Goal: Task Accomplishment & Management: Manage account settings

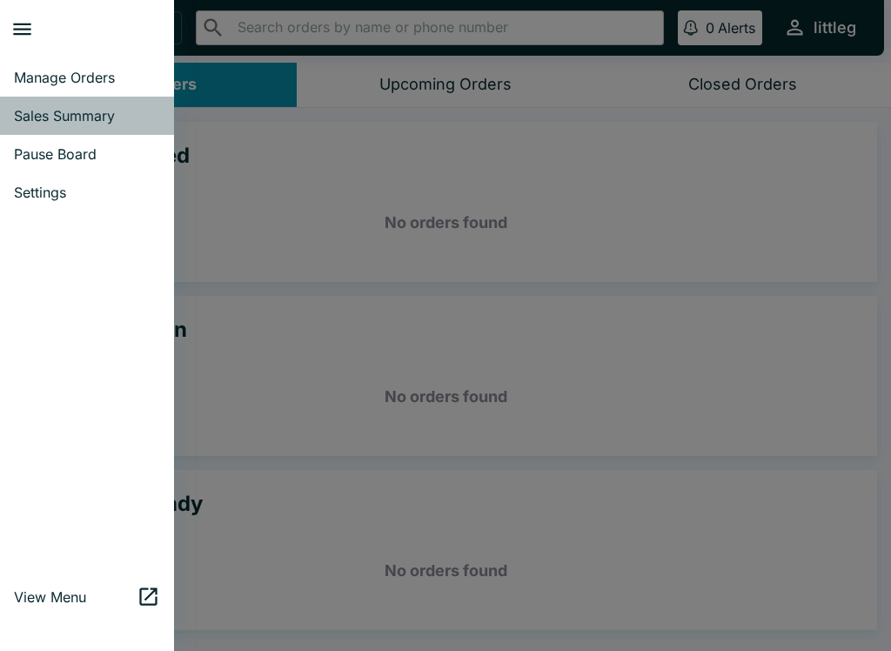
click at [77, 128] on link "Sales Summary" at bounding box center [87, 116] width 174 height 38
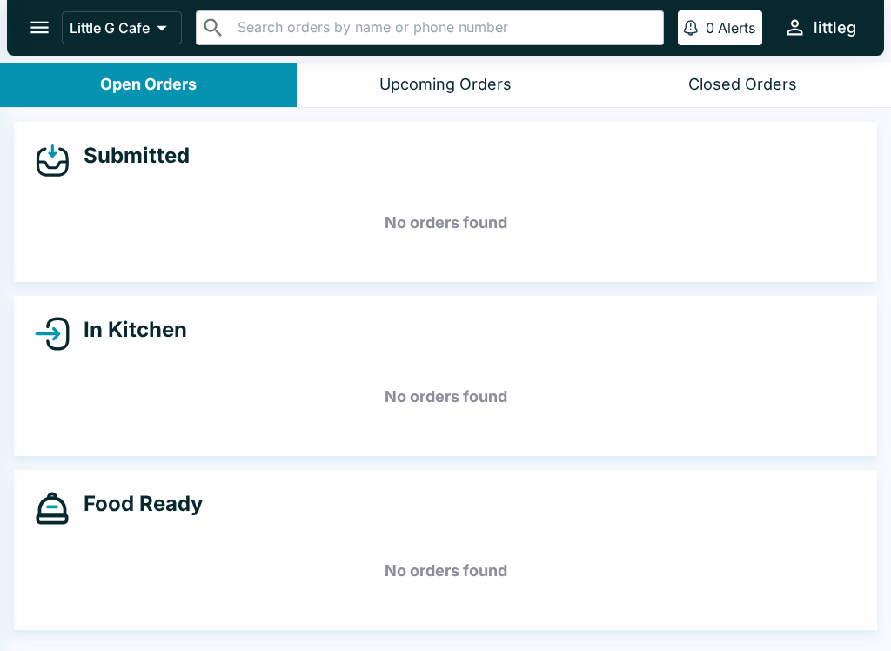
select select "03:00"
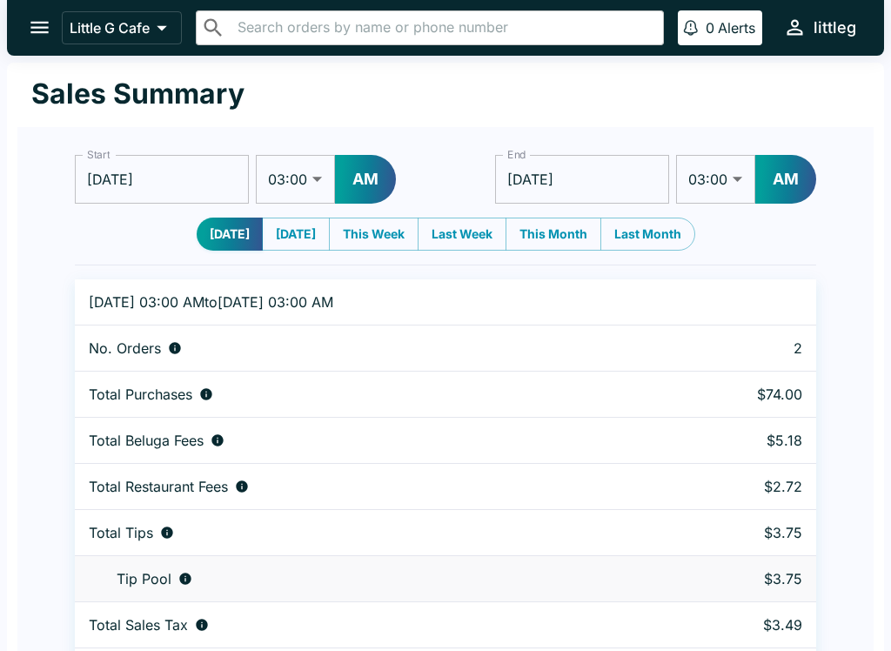
click at [41, 30] on icon "open drawer" at bounding box center [39, 27] width 23 height 23
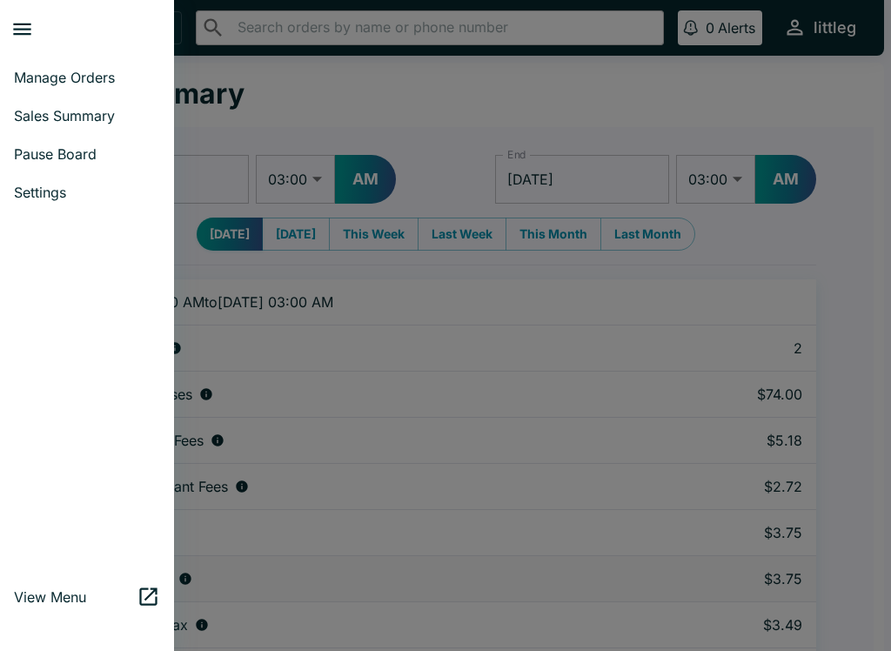
click at [83, 152] on span "Pause Board" at bounding box center [87, 153] width 146 height 17
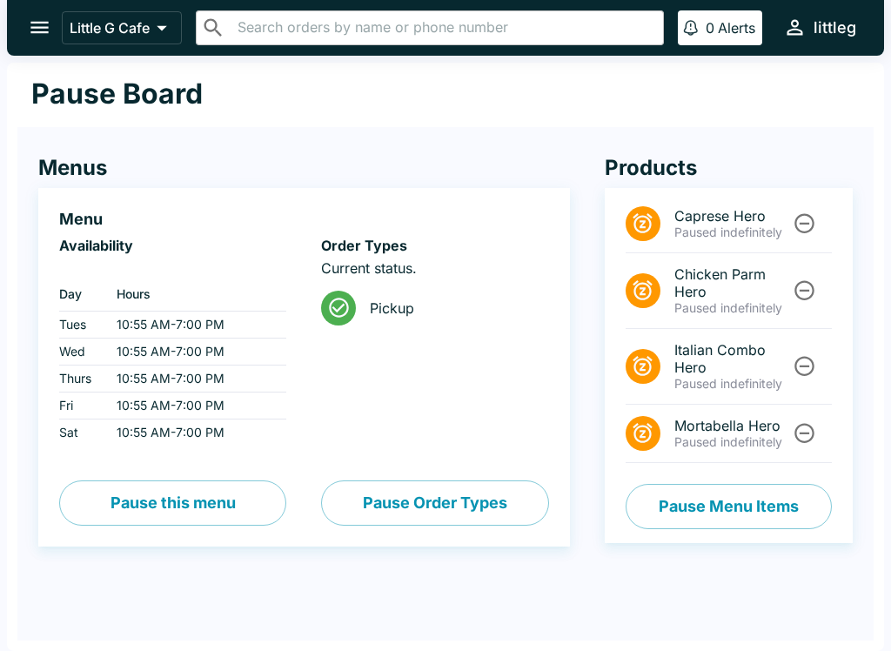
click at [702, 505] on button "Pause Menu Items" at bounding box center [728, 506] width 206 height 45
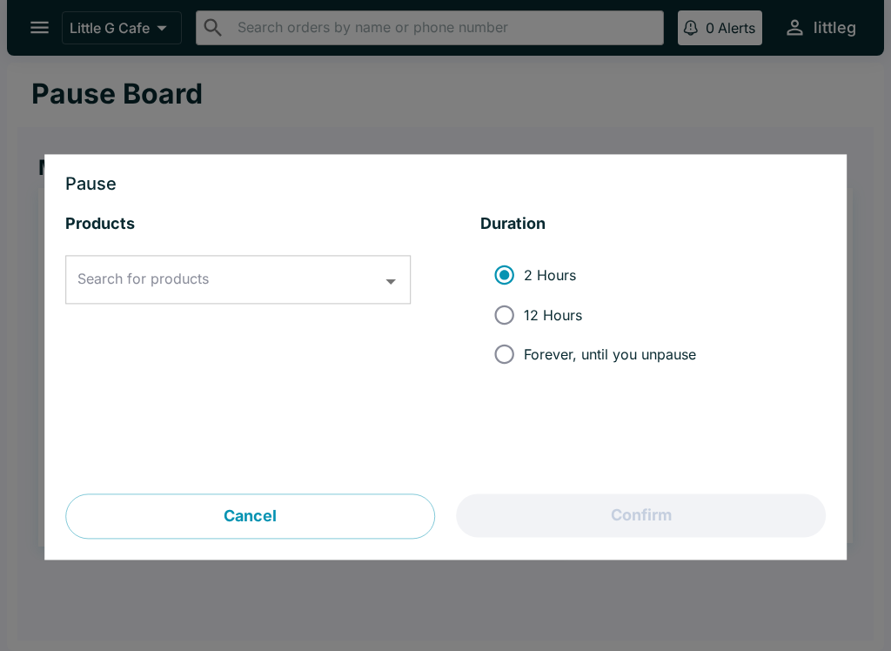
click at [268, 282] on input "Search for products" at bounding box center [225, 280] width 304 height 33
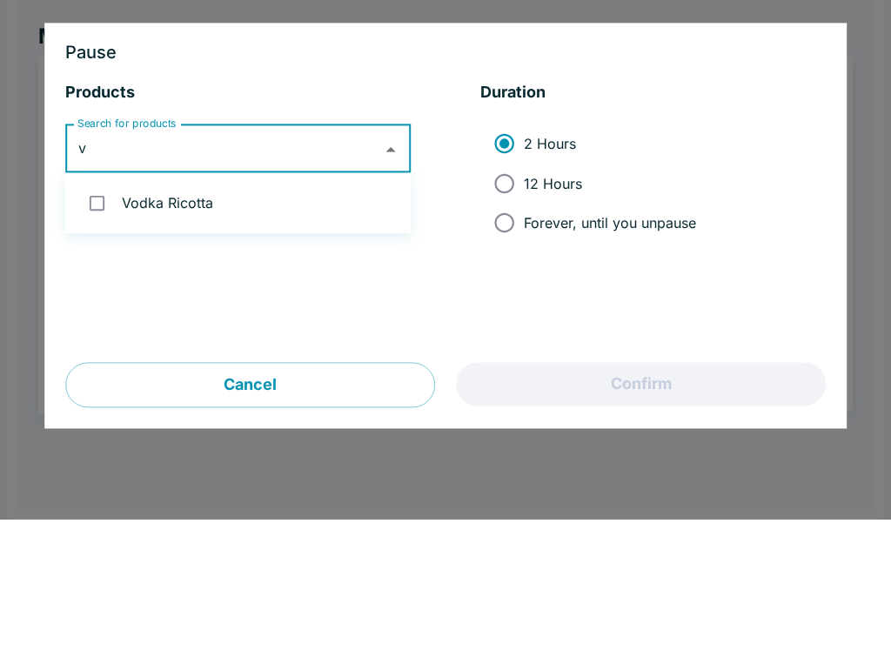
type input "vo"
click at [171, 311] on li "Vodka Ricotta" at bounding box center [237, 334] width 345 height 46
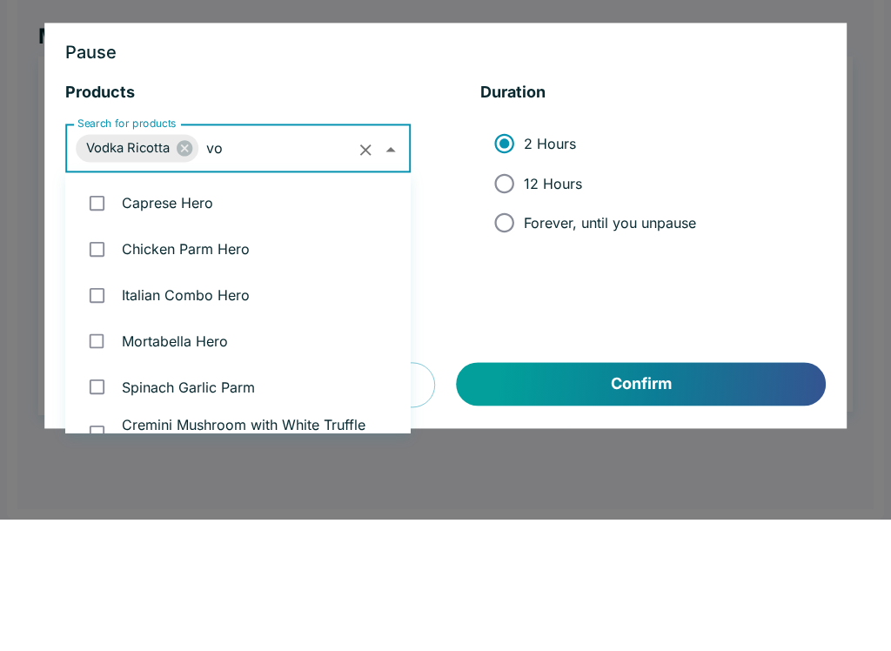
checkbox input "true"
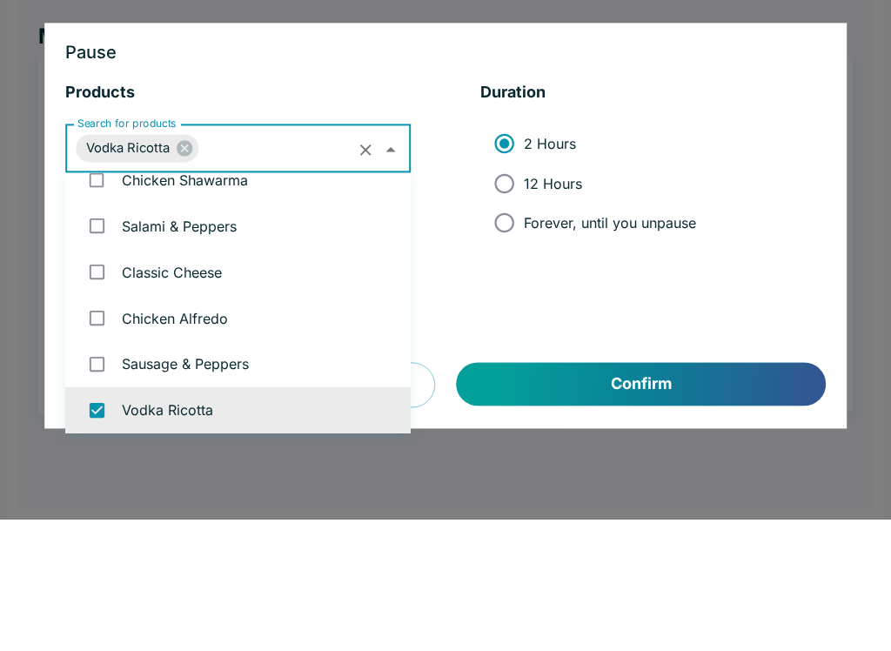
click at [807, 249] on li "2 Hours 12 Hours Forever, until you unpause" at bounding box center [652, 315] width 345 height 132
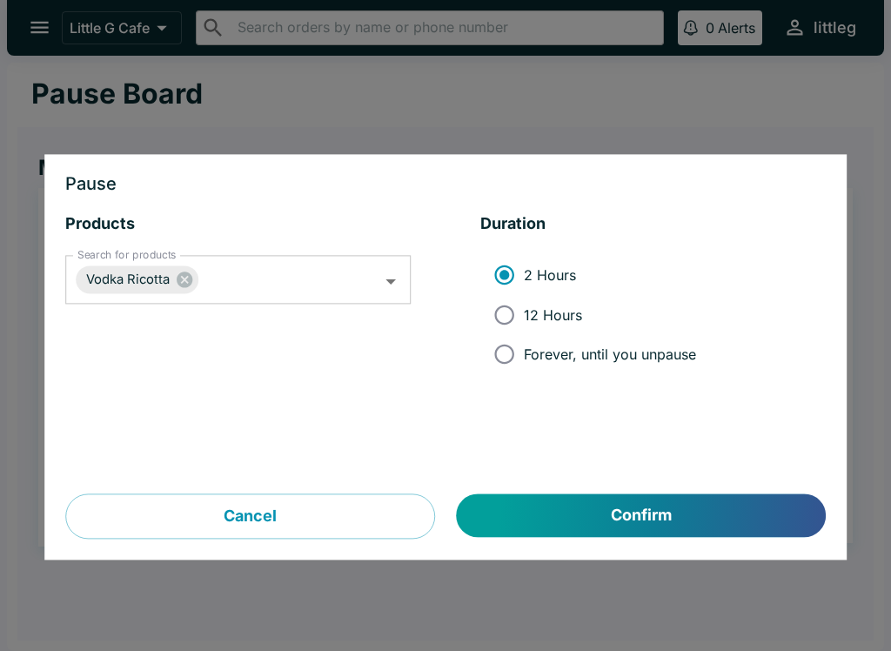
click at [663, 517] on button "Confirm" at bounding box center [641, 515] width 369 height 43
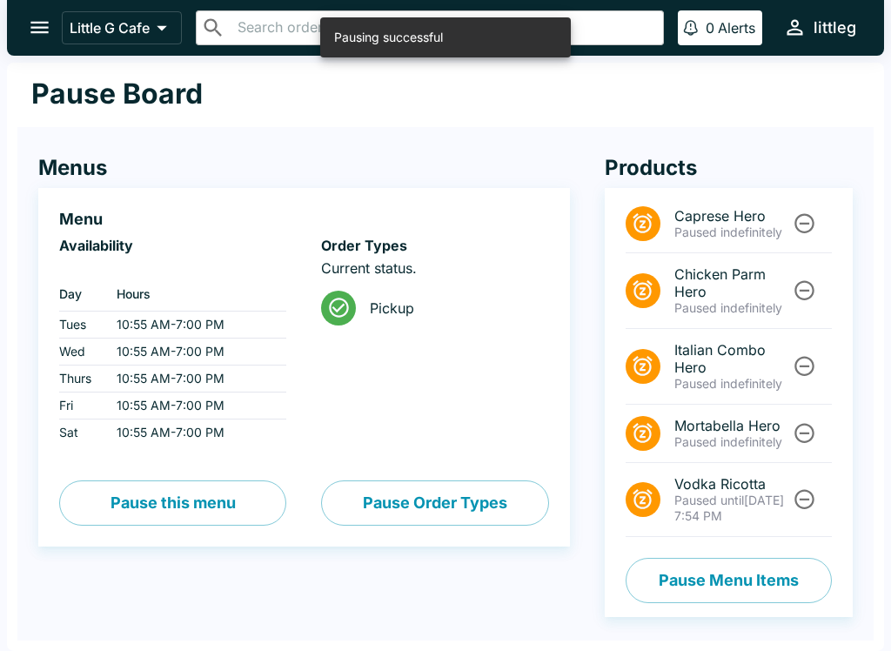
click at [801, 496] on icon "Unpause" at bounding box center [803, 498] width 23 height 23
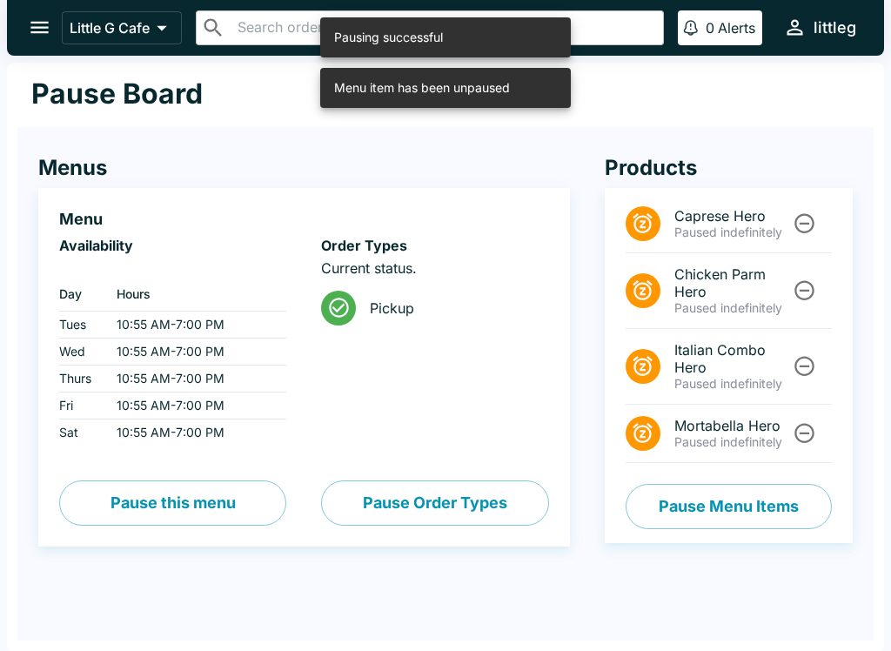
click at [753, 507] on button "Pause Menu Items" at bounding box center [728, 506] width 206 height 45
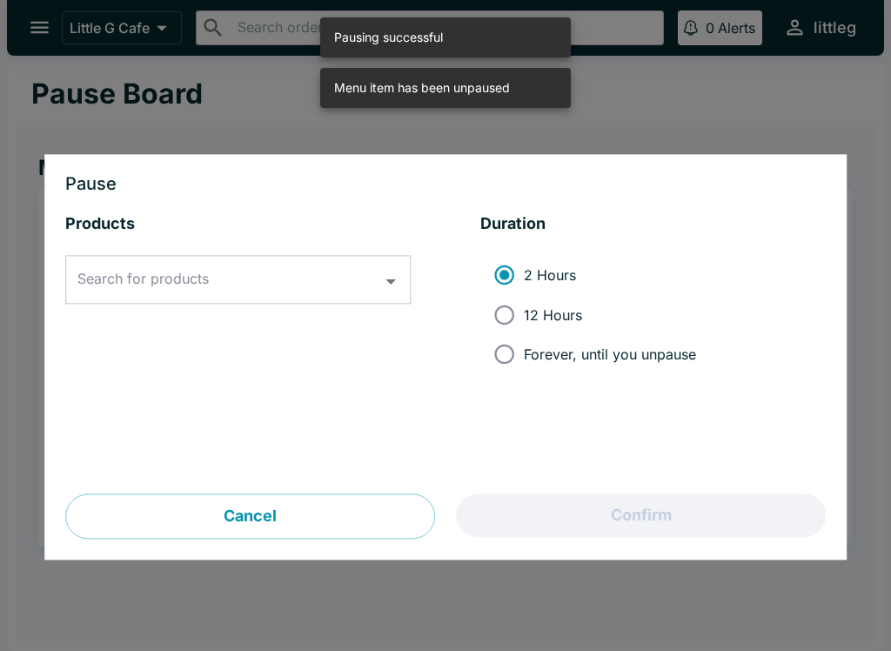
click at [289, 296] on input "Search for products" at bounding box center [225, 280] width 304 height 33
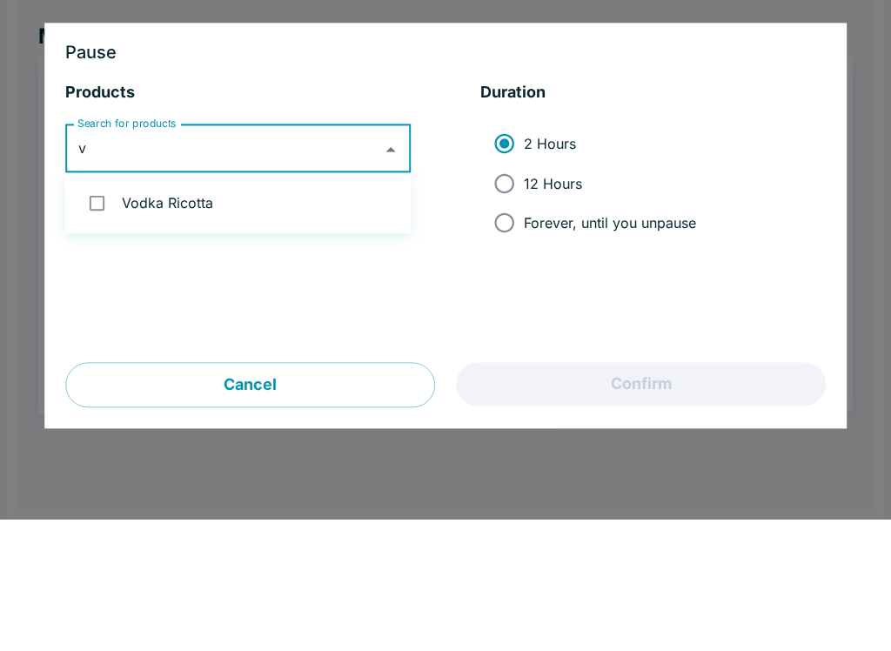
type input "vo"
click at [232, 311] on li "Vodka Ricotta" at bounding box center [237, 334] width 345 height 46
checkbox input "true"
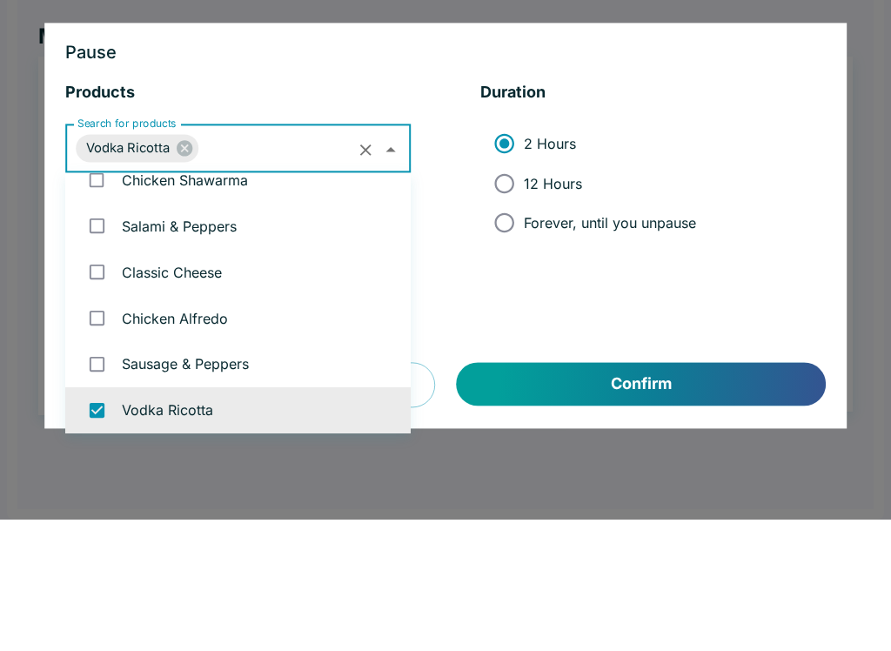
click at [785, 249] on li "2 Hours 12 Hours Forever, until you unpause" at bounding box center [652, 315] width 345 height 132
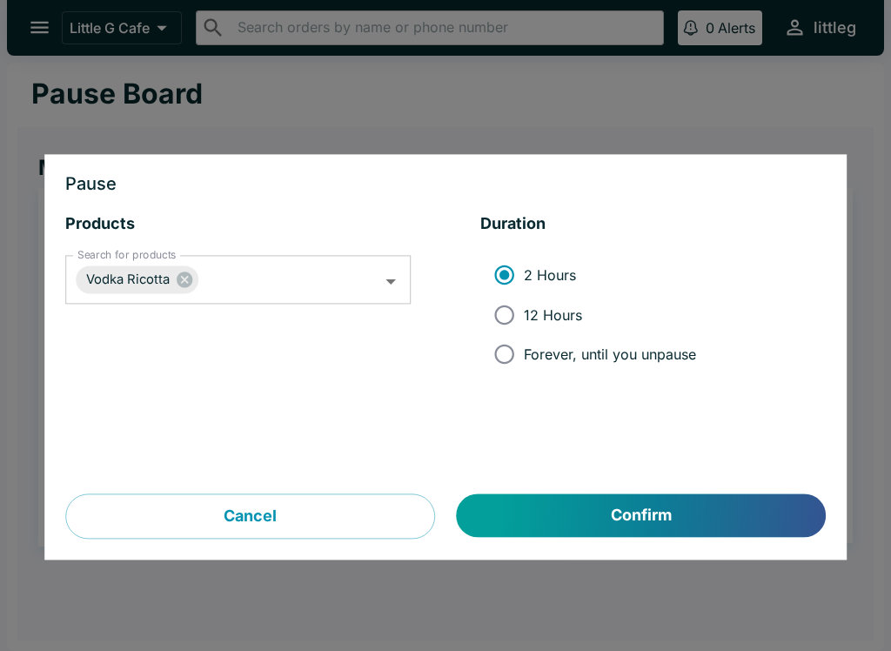
click at [614, 359] on span "Forever, until you unpause" at bounding box center [610, 353] width 172 height 17
click at [524, 359] on input "Forever, until you unpause" at bounding box center [503, 354] width 39 height 39
radio input "true"
click at [574, 321] on span "12 Hours" at bounding box center [553, 314] width 58 height 17
click at [524, 321] on input "12 Hours" at bounding box center [503, 314] width 39 height 39
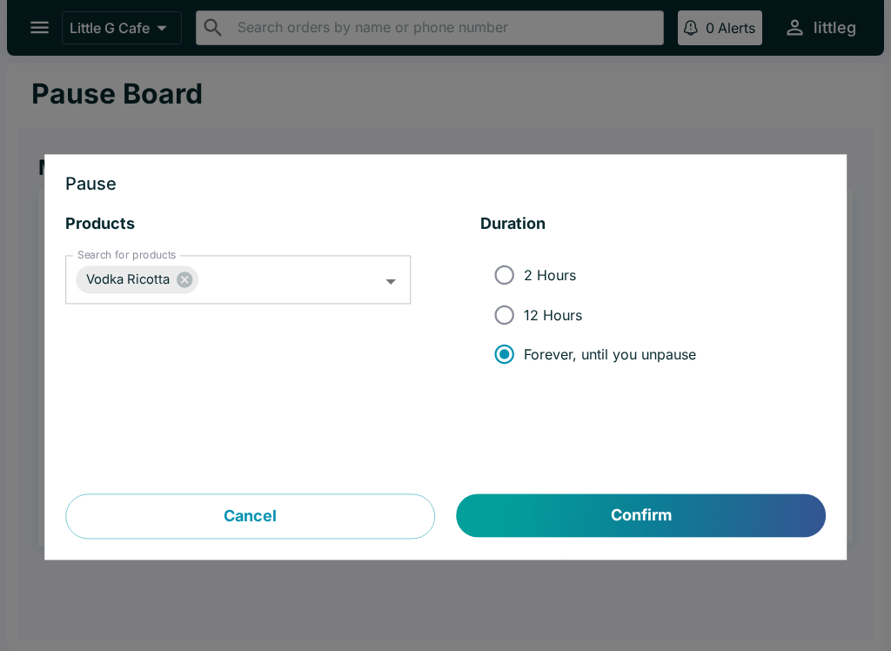
radio input "true"
click at [701, 503] on button "Confirm" at bounding box center [641, 515] width 369 height 43
